Goal: Submit feedback/report problem: Submit feedback/report problem

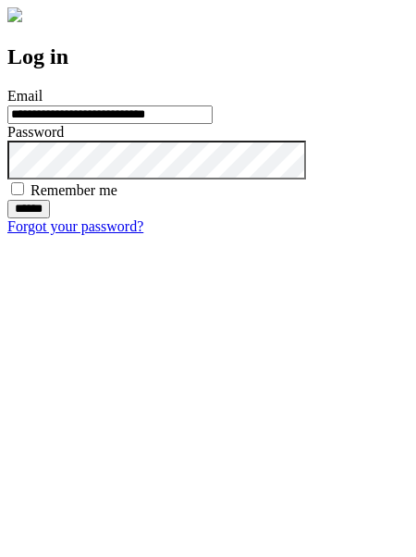
click at [50, 218] on input "******" at bounding box center [28, 209] width 43 height 19
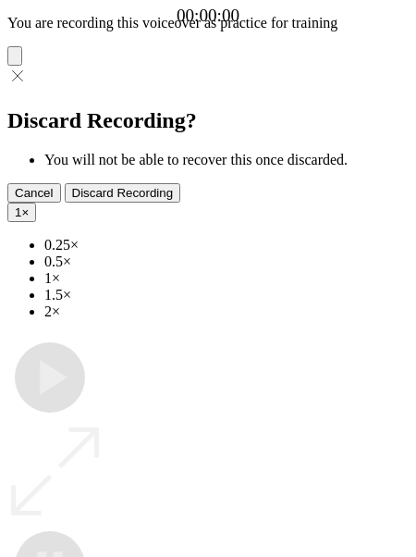
type input "**********"
